Goal: Task Accomplishment & Management: Manage account settings

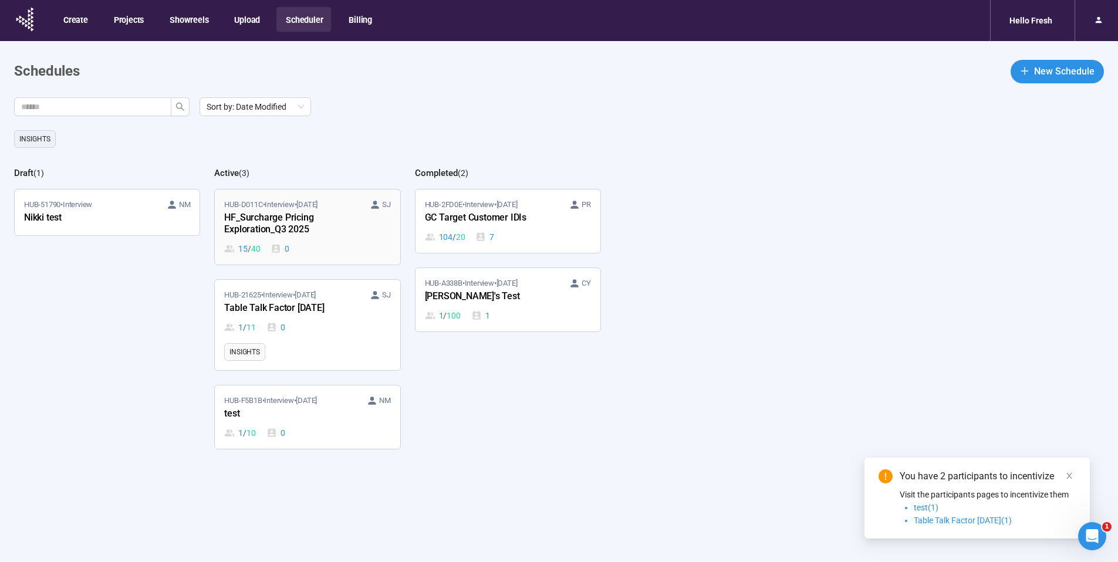
click at [361, 205] on div "HUB-D011C • Interview • [DATE] SJ" at bounding box center [307, 205] width 166 height 12
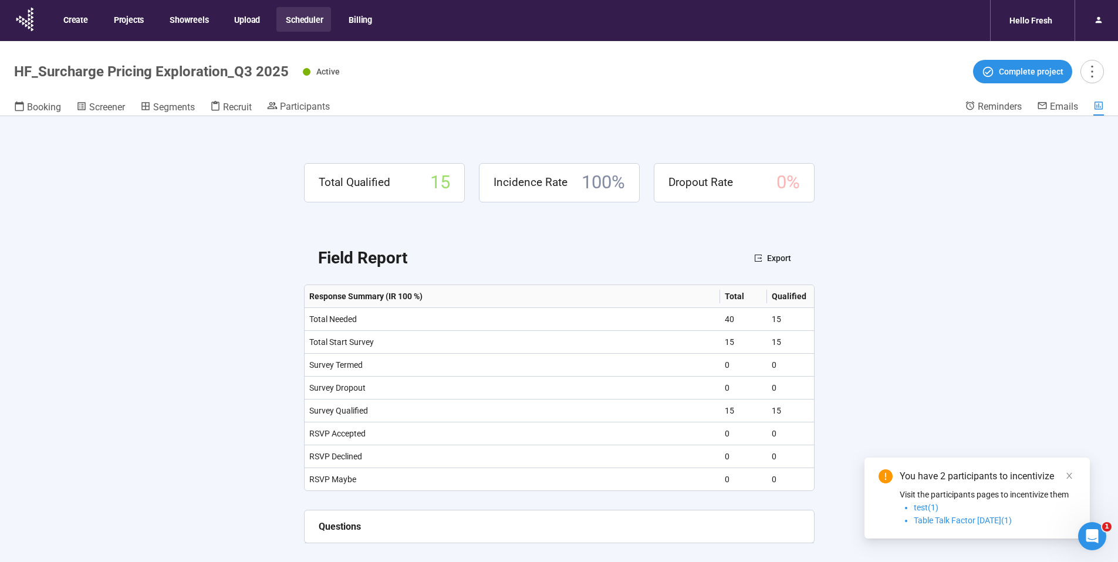
click at [306, 92] on header "HF_Surcharge Pricing Exploration_Q3 2025 Active Complete project Booking Screen…" at bounding box center [559, 78] width 1118 height 75
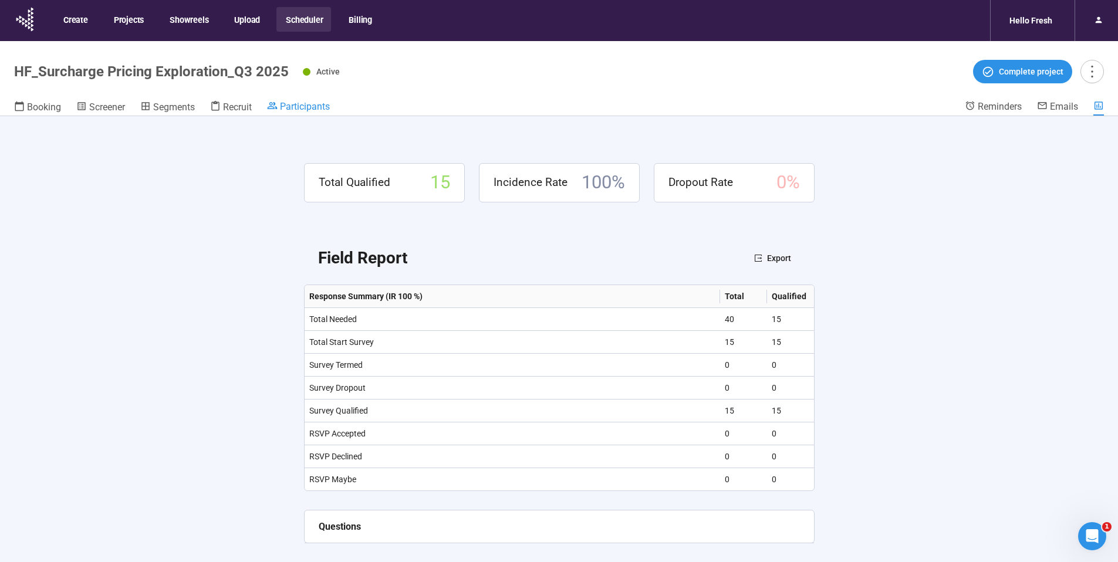
click at [307, 102] on span "Participants" at bounding box center [305, 106] width 50 height 11
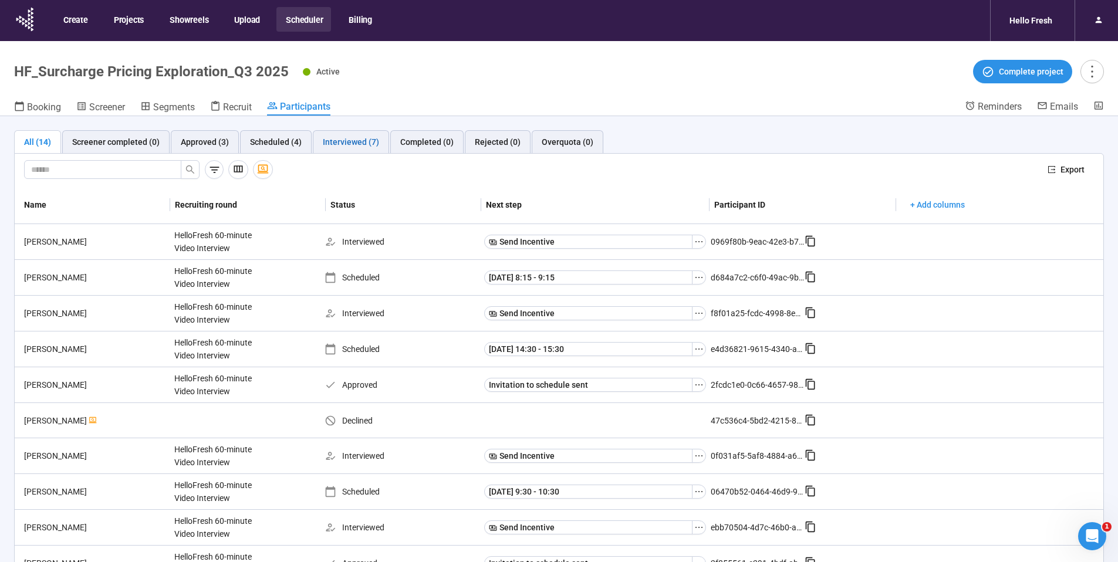
click at [370, 139] on div "Interviewed (7)" at bounding box center [351, 142] width 56 height 13
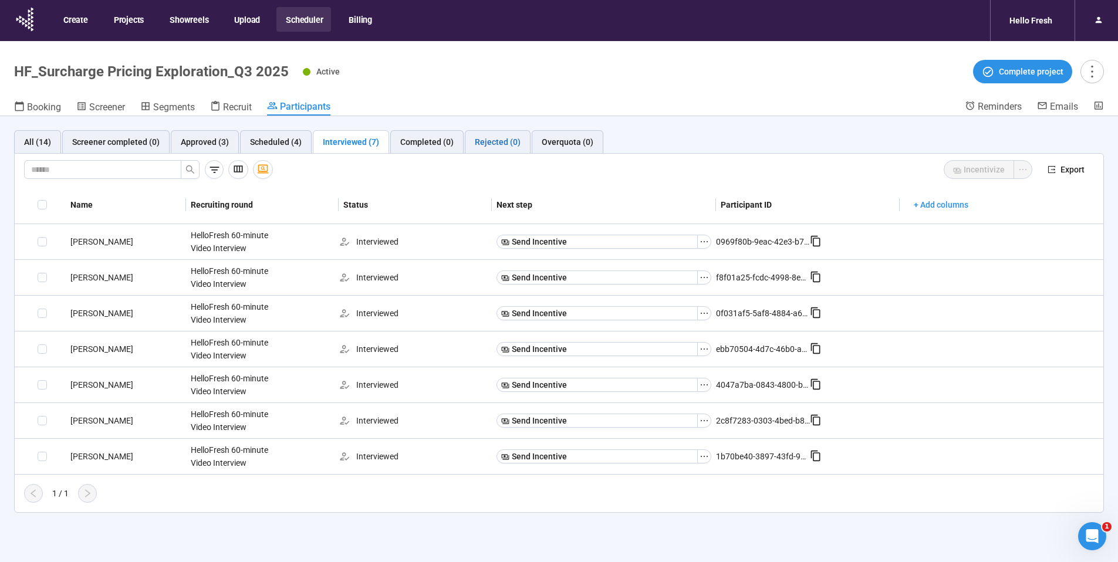
click at [498, 146] on div "Rejected (0)" at bounding box center [498, 142] width 46 height 13
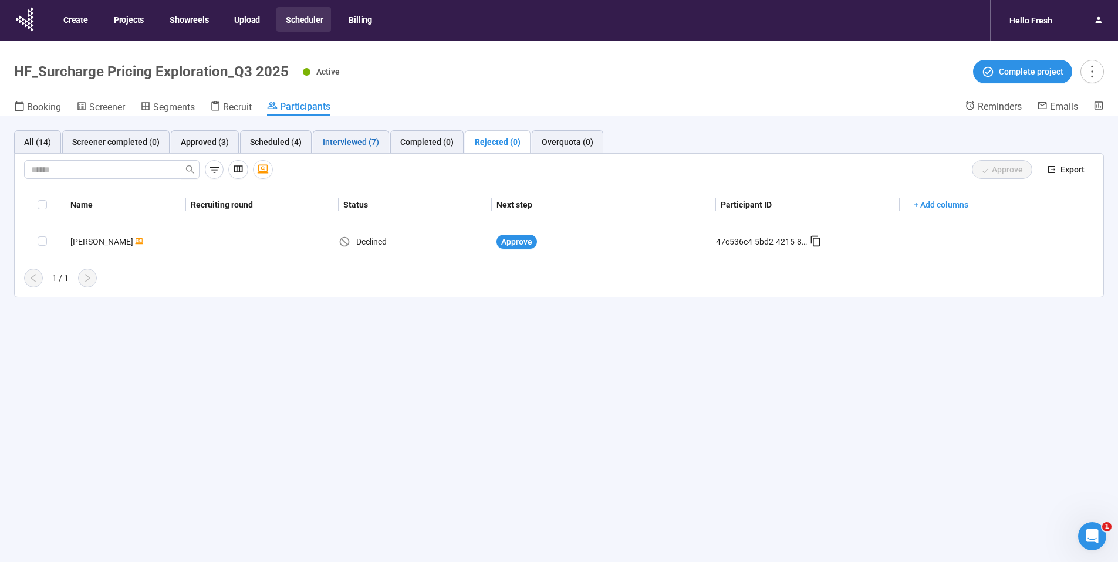
click at [333, 140] on div "Interviewed (7)" at bounding box center [351, 142] width 56 height 13
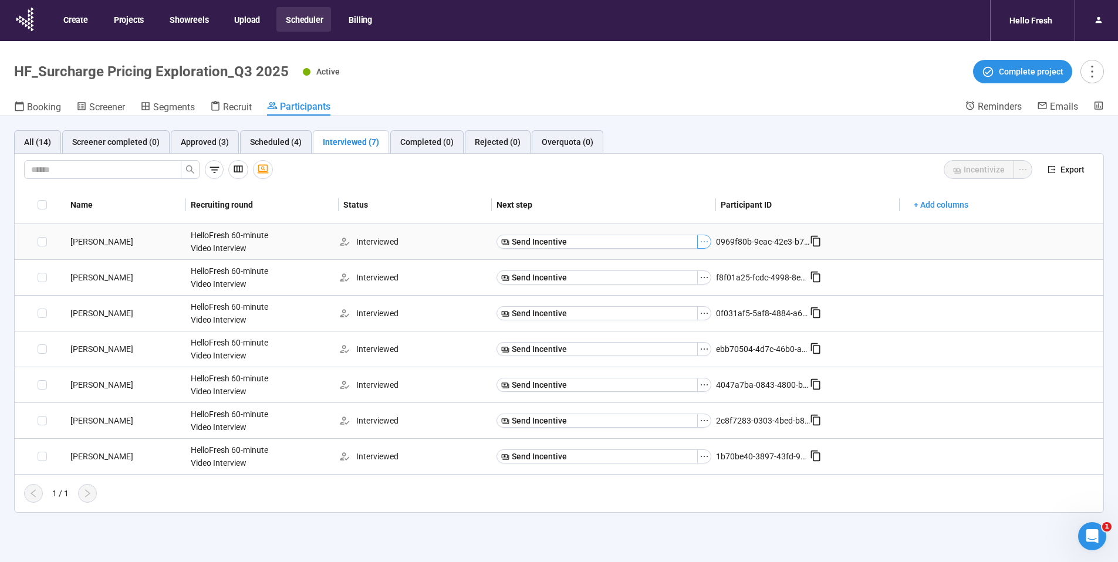
click at [703, 244] on icon "ellipsis" at bounding box center [704, 241] width 9 height 9
click at [394, 95] on header "HF_Surcharge Pricing Exploration_Q3 2025 Active Complete project Booking Screen…" at bounding box center [559, 78] width 1118 height 75
click at [261, 147] on div "Scheduled (4)" at bounding box center [276, 142] width 52 height 13
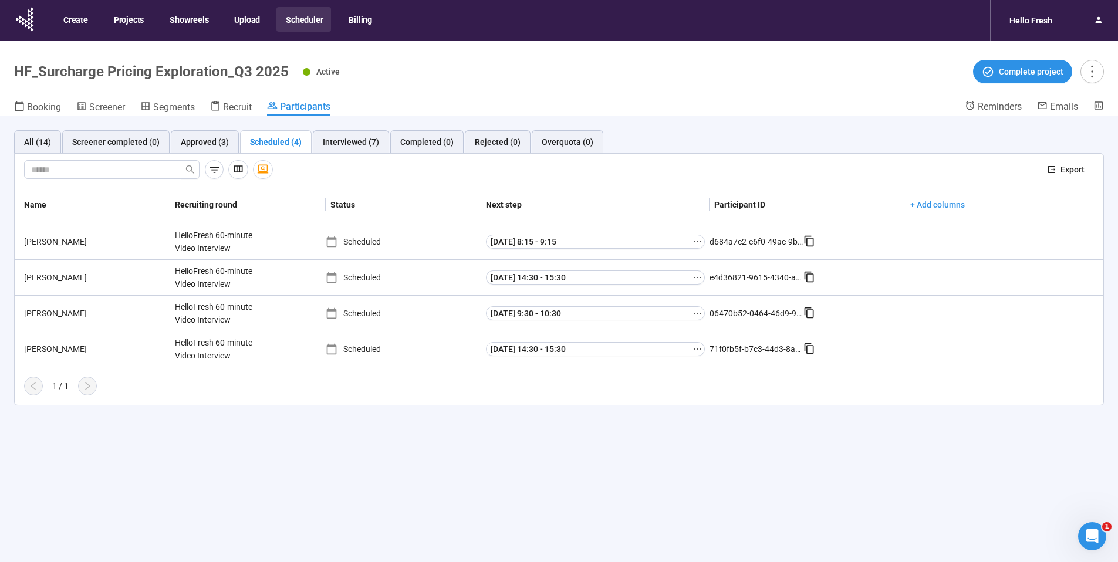
click at [459, 73] on div "Active Complete project" at bounding box center [703, 71] width 801 height 23
click at [701, 242] on icon "ellipsis" at bounding box center [697, 241] width 9 height 9
click at [694, 79] on div "Active Complete project" at bounding box center [703, 71] width 801 height 23
click at [480, 149] on div "Rejected (0)" at bounding box center [498, 141] width 66 height 23
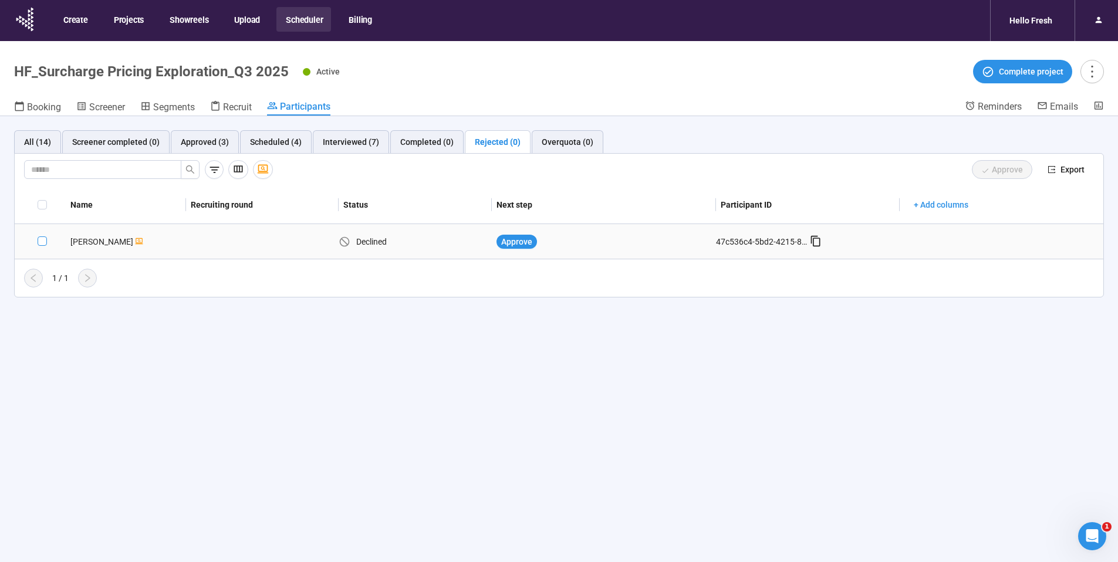
click at [41, 237] on span at bounding box center [42, 241] width 9 height 9
click at [288, 282] on div "1 / 1" at bounding box center [554, 278] width 1079 height 19
click at [335, 147] on div "Interviewed (7)" at bounding box center [351, 142] width 56 height 13
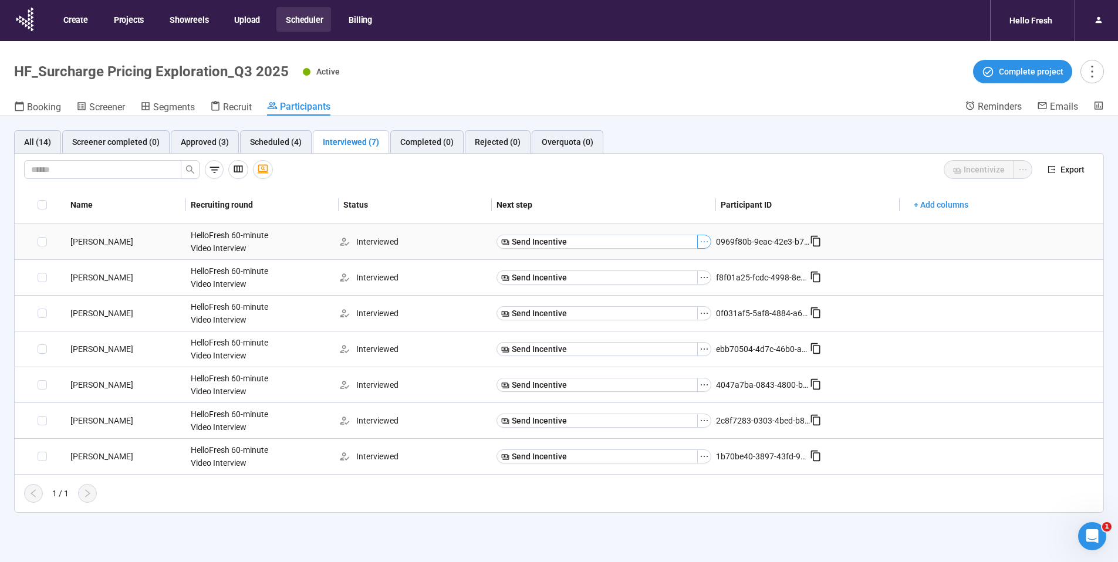
click at [704, 239] on icon "ellipsis" at bounding box center [704, 241] width 9 height 9
click at [272, 137] on div "Scheduled (4)" at bounding box center [276, 142] width 52 height 13
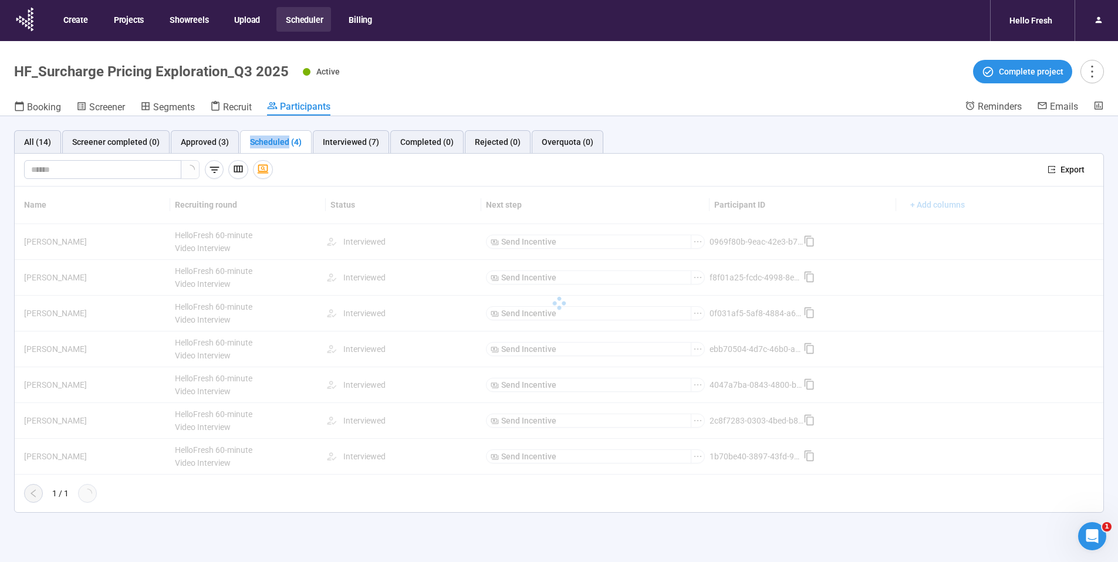
click at [273, 138] on div "Scheduled (4)" at bounding box center [276, 142] width 52 height 13
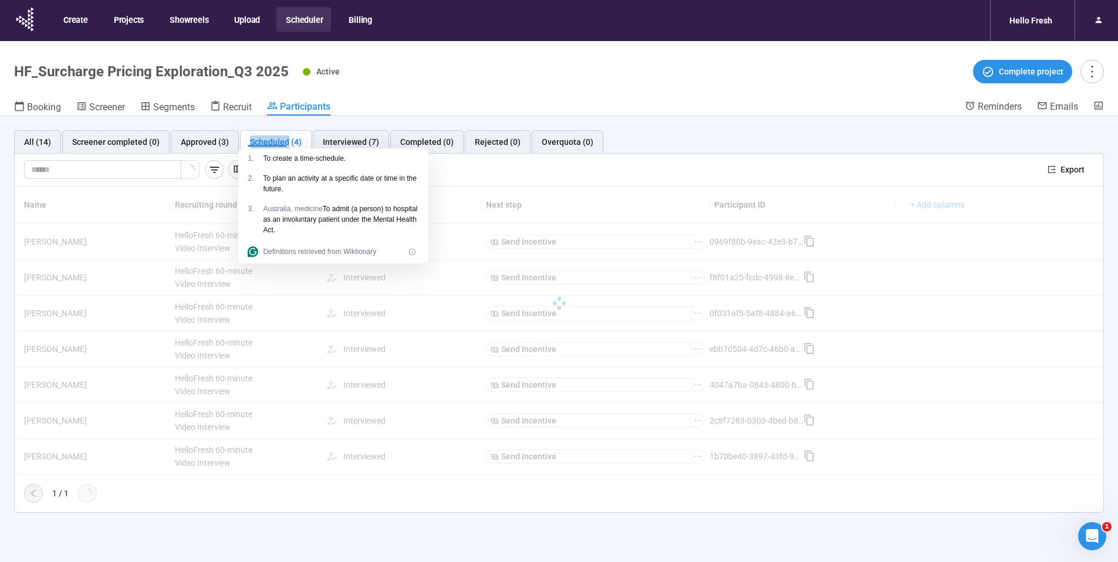
click at [748, 99] on header "HF_Surcharge Pricing Exploration_Q3 2025 Active Complete project Booking Screen…" at bounding box center [559, 78] width 1118 height 75
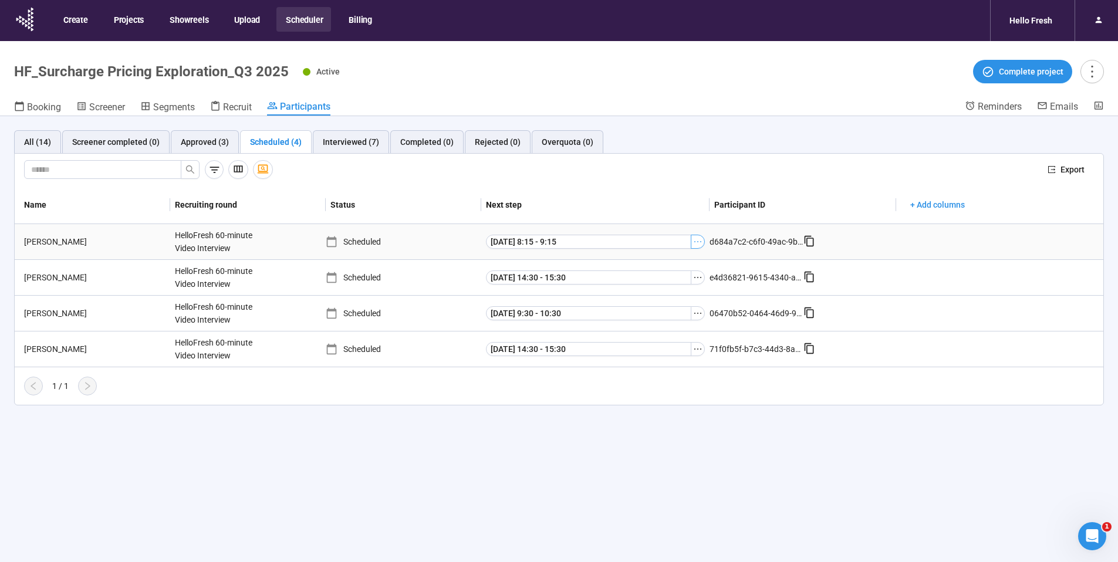
click at [704, 239] on button "button" at bounding box center [698, 242] width 14 height 14
click at [734, 137] on div "All (14) Screener completed (0) Approved (3) Scheduled (4) Interviewed (7) Comp…" at bounding box center [559, 141] width 1090 height 23
